Goal: Task Accomplishment & Management: Use online tool/utility

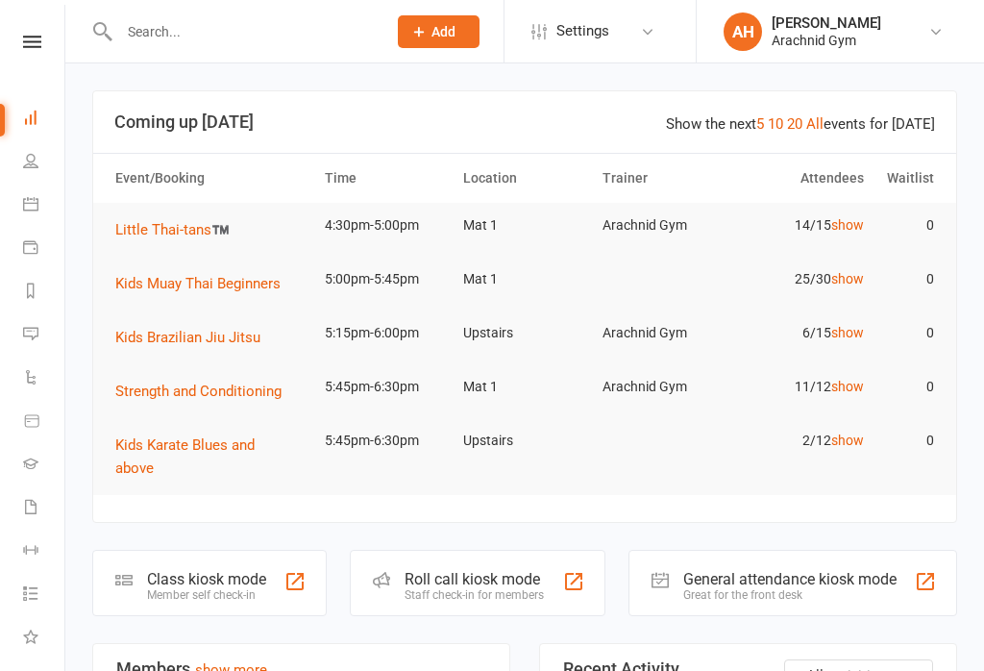
click at [238, 588] on div "Member self check-in" at bounding box center [206, 594] width 119 height 13
click at [259, 588] on div "Member self check-in" at bounding box center [206, 594] width 119 height 13
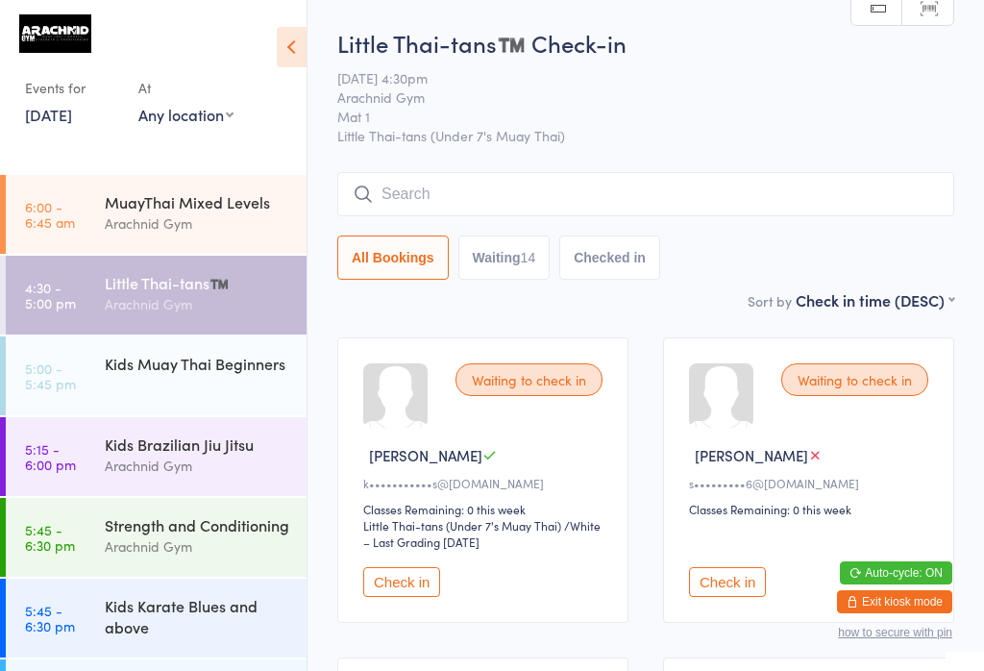
click at [202, 193] on div "MuayThai Mixed Levels" at bounding box center [198, 201] width 186 height 21
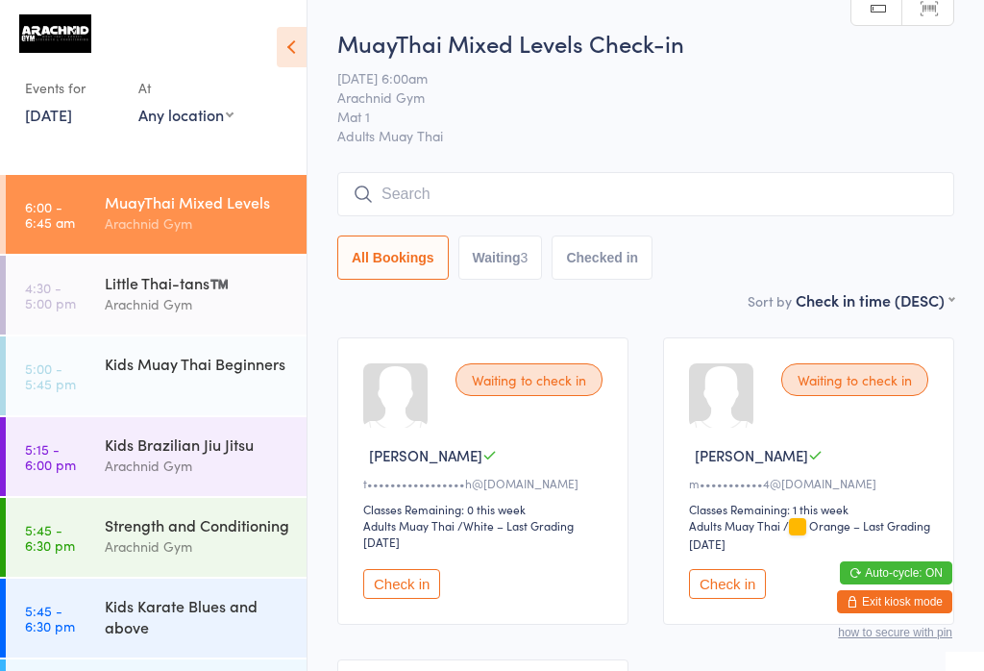
click at [426, 186] on input "search" at bounding box center [645, 194] width 617 height 44
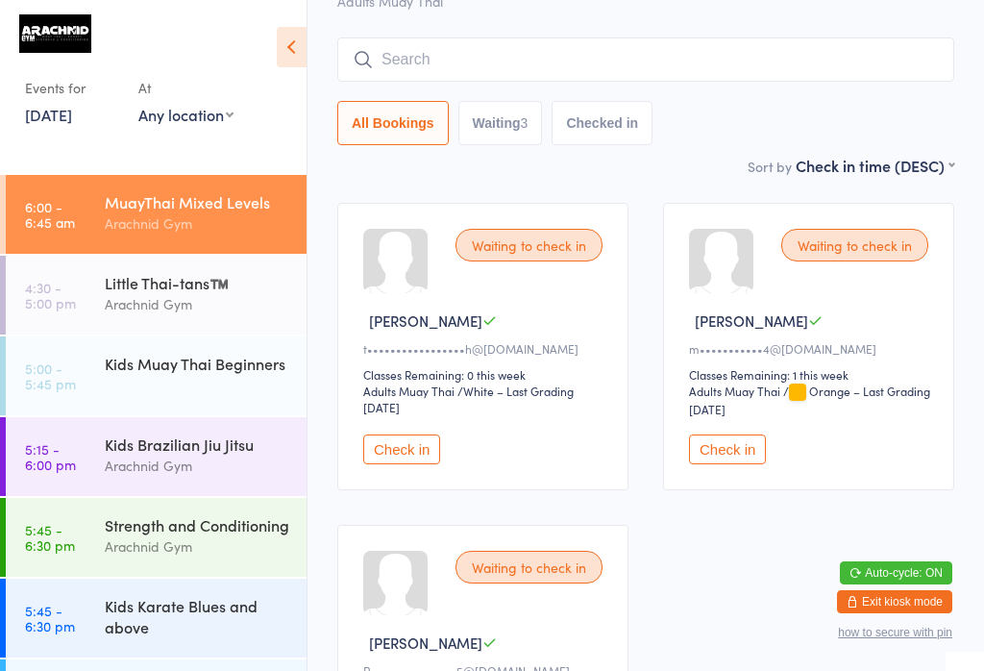
scroll to position [174, 0]
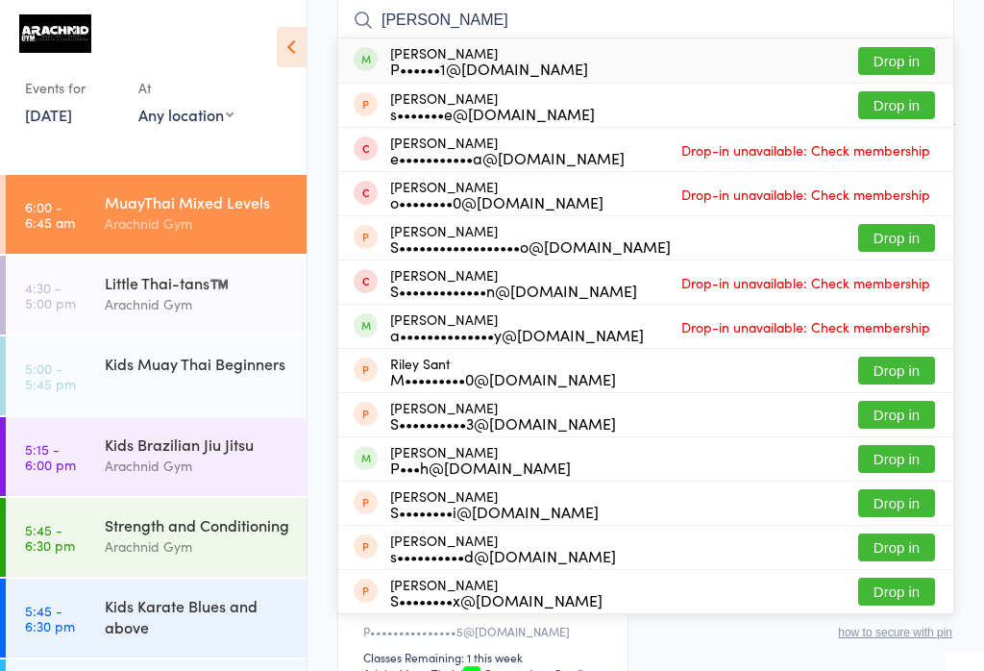
type input "[PERSON_NAME]"
click at [892, 65] on button "Drop in" at bounding box center [896, 61] width 77 height 28
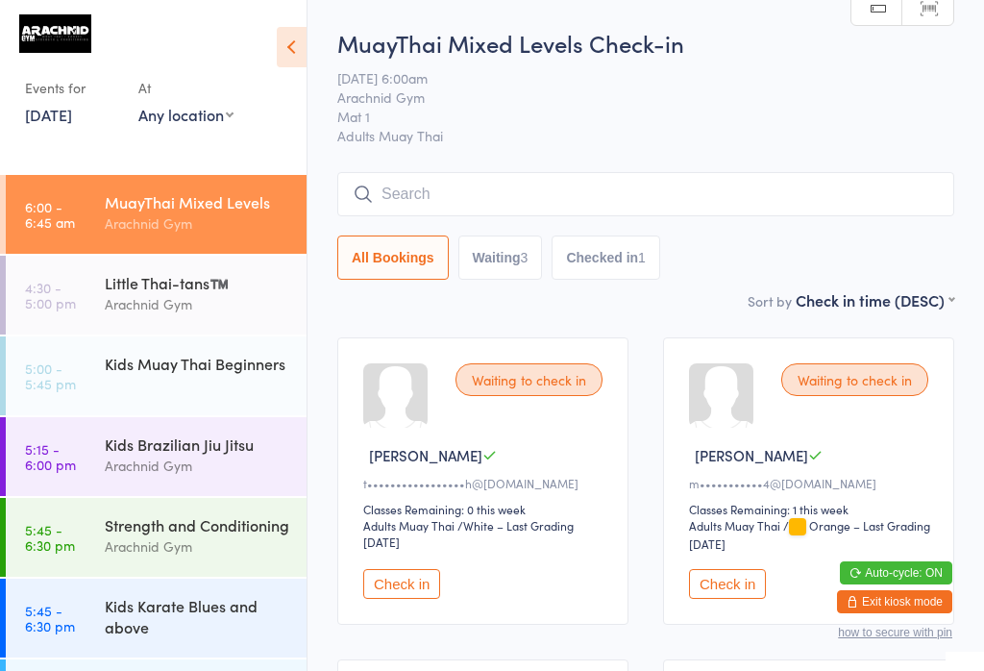
scroll to position [0, 0]
